Goal: Task Accomplishment & Management: Use online tool/utility

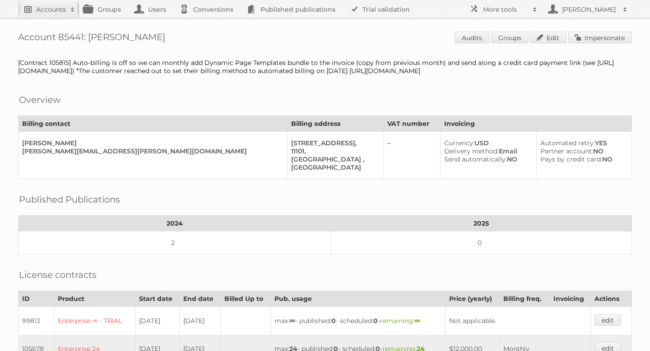
click at [57, 13] on h2 "Accounts" at bounding box center [51, 9] width 30 height 9
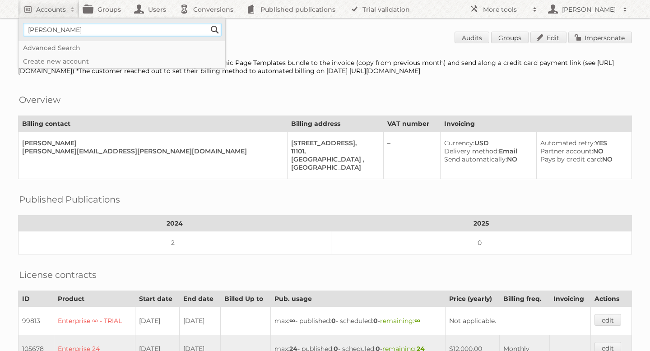
type input"] "Pflanzen [PERSON_NAME]"
click at [212, 32] on input "Search" at bounding box center [215, 30] width 14 height 14
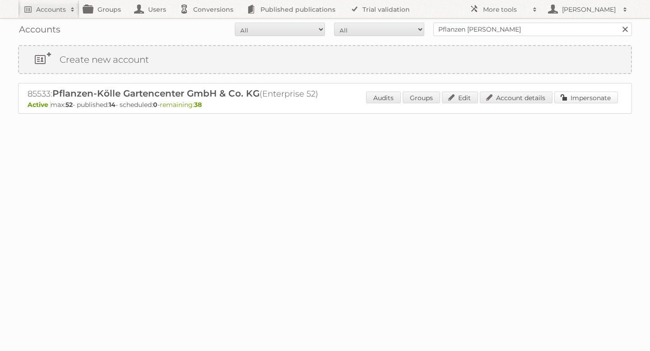
click at [586, 100] on link "Impersonate" at bounding box center [586, 98] width 64 height 12
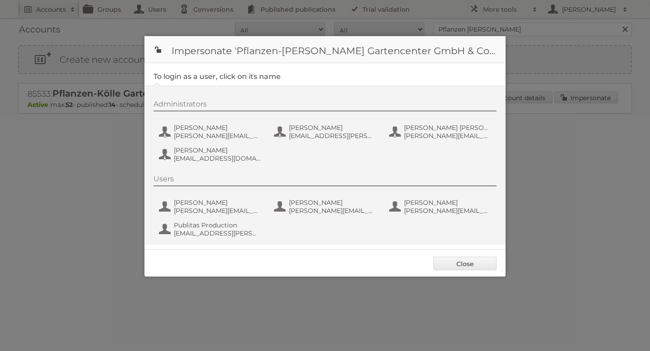
click at [205, 120] on div "Administrators [PERSON_NAME] [PERSON_NAME][EMAIL_ADDRESS][PERSON_NAME][DOMAIN_N…" at bounding box center [329, 133] width 352 height 66
click at [194, 133] on span "[PERSON_NAME][EMAIL_ADDRESS][PERSON_NAME][DOMAIN_NAME][PERSON_NAME]" at bounding box center [218, 136] width 88 height 8
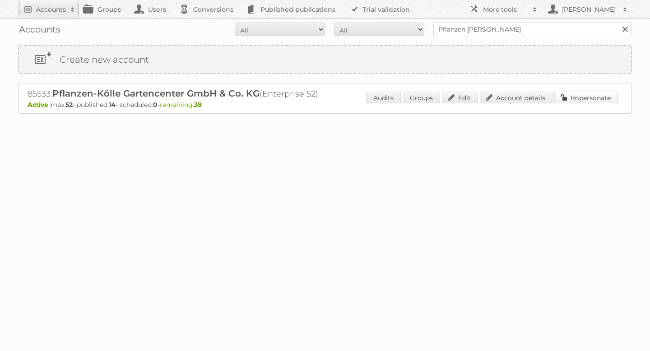
click at [576, 102] on link "Impersonate" at bounding box center [586, 98] width 64 height 12
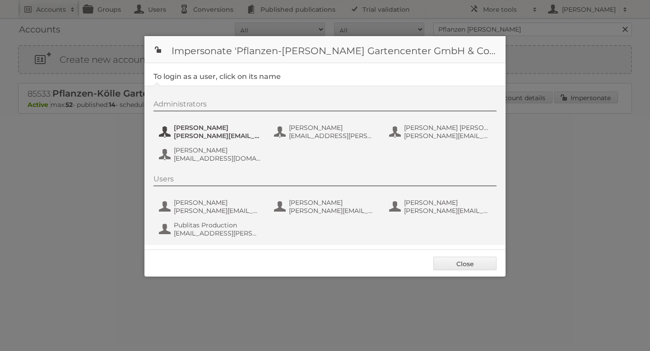
click at [230, 133] on span "[PERSON_NAME][EMAIL_ADDRESS][PERSON_NAME][DOMAIN_NAME][PERSON_NAME]" at bounding box center [218, 136] width 88 height 8
